Goal: Task Accomplishment & Management: Manage account settings

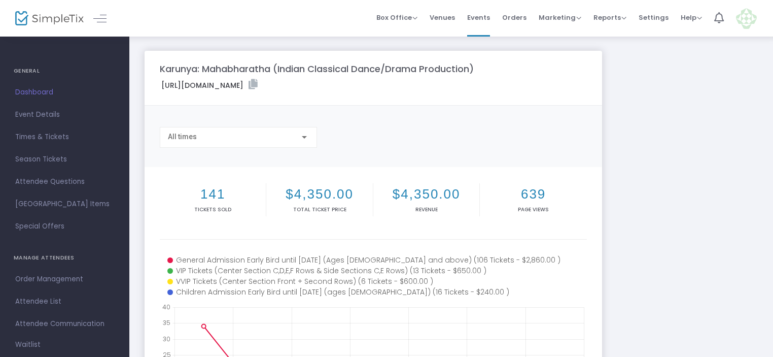
click at [37, 91] on span "Dashboard" at bounding box center [64, 92] width 99 height 13
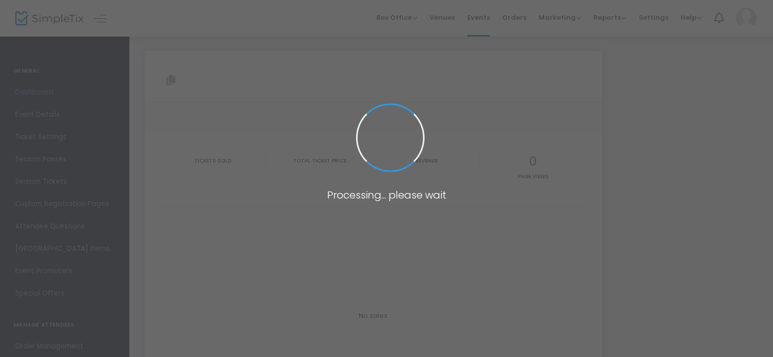
type input "[URL][DOMAIN_NAME]"
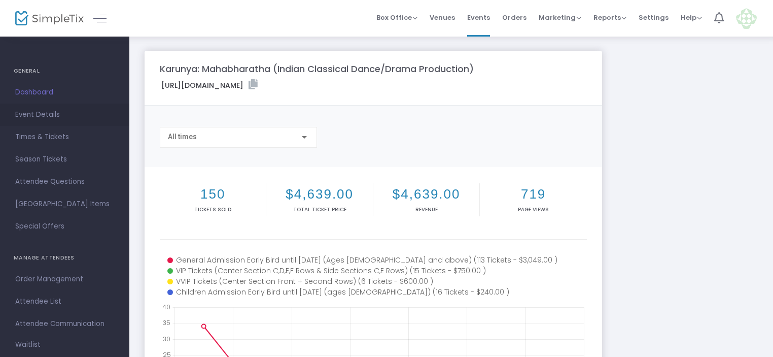
click at [35, 115] on span "Event Details" at bounding box center [64, 114] width 99 height 13
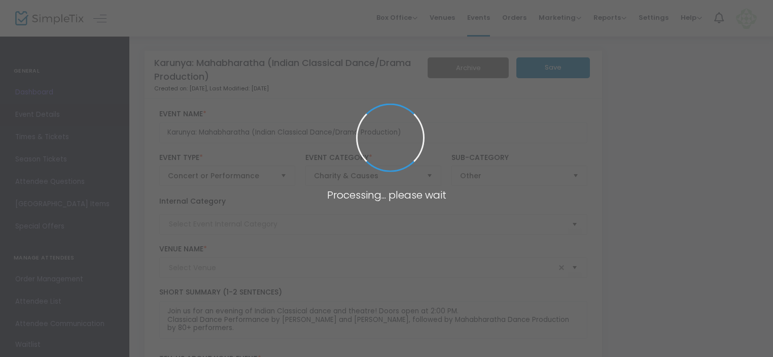
type input "[PERSON_NAME][GEOGRAPHIC_DATA] ([GEOGRAPHIC_DATA])"
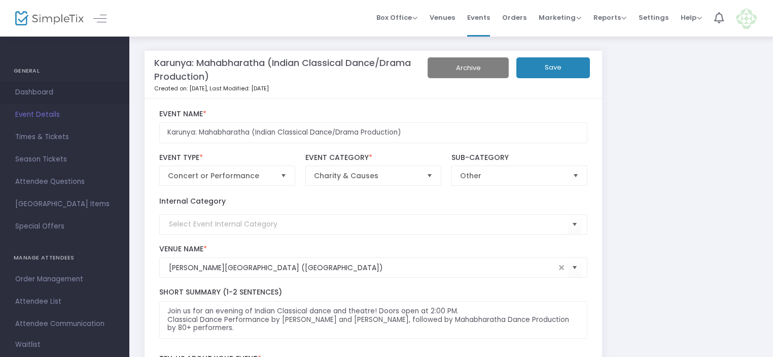
click at [39, 89] on span "Dashboard" at bounding box center [64, 92] width 99 height 13
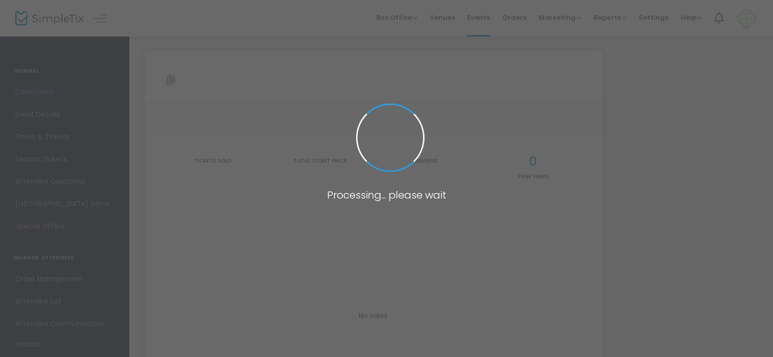
type input "[URL][DOMAIN_NAME]"
